Goal: Task Accomplishment & Management: Use online tool/utility

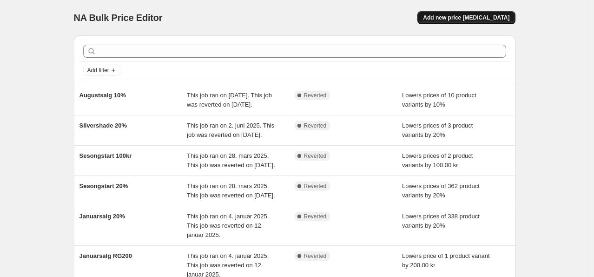
click at [472, 17] on span "Add new price [MEDICAL_DATA]" at bounding box center [466, 17] width 86 height 7
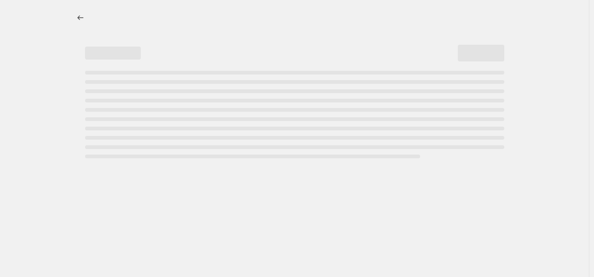
select select "percentage"
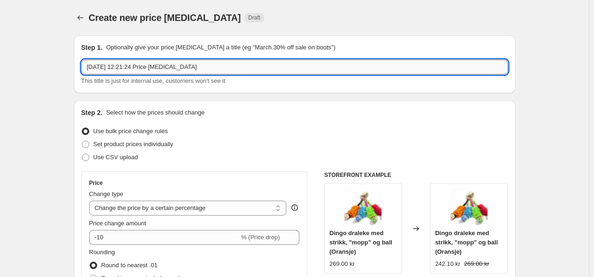
click at [125, 68] on input "[DATE] 12:21:24 Price [MEDICAL_DATA]" at bounding box center [294, 66] width 427 height 15
drag, startPoint x: 128, startPoint y: 67, endPoint x: 116, endPoint y: 66, distance: 12.1
click at [116, 66] on input "Jubileum 20" at bounding box center [294, 66] width 427 height 15
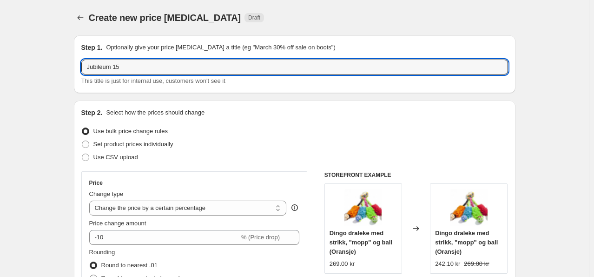
type input "Jubileum 15"
click at [80, 18] on icon "Price change jobs" at bounding box center [80, 17] width 6 height 5
